Goal: Check status: Check status

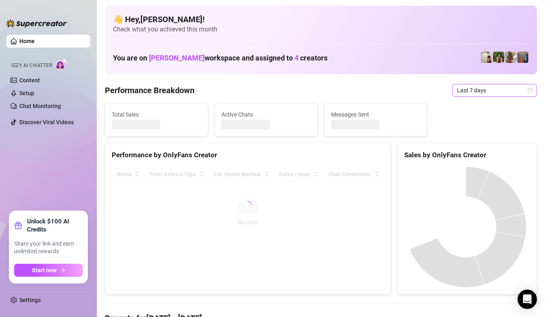
click at [528, 90] on icon "calendar" at bounding box center [530, 90] width 4 height 4
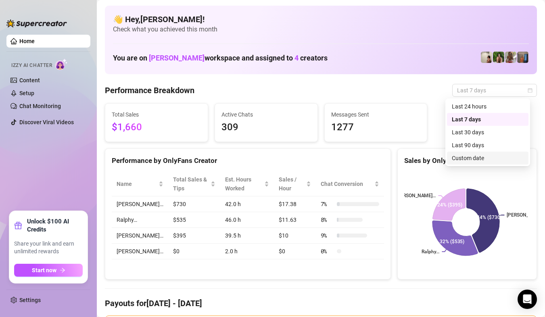
click at [465, 160] on div "Custom date" at bounding box center [488, 158] width 72 height 9
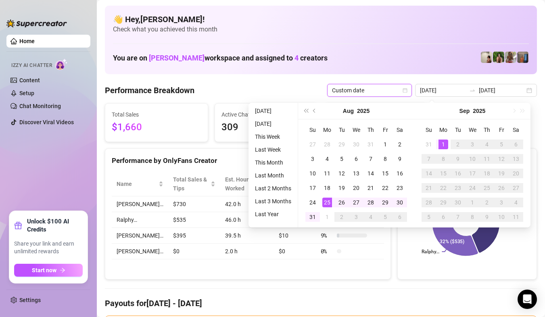
type input "[DATE]"
click at [447, 147] on div "1" at bounding box center [444, 145] width 10 height 10
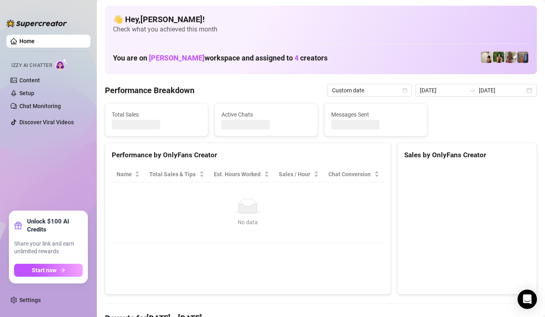
type input "[DATE]"
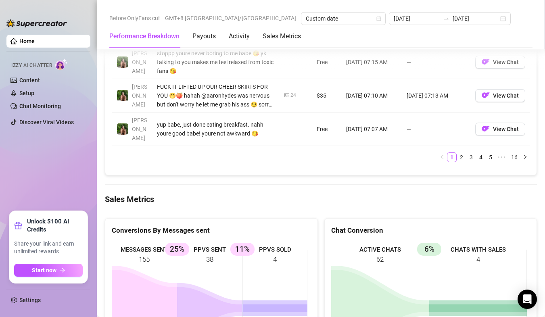
scroll to position [1049, 0]
